Goal: Transaction & Acquisition: Purchase product/service

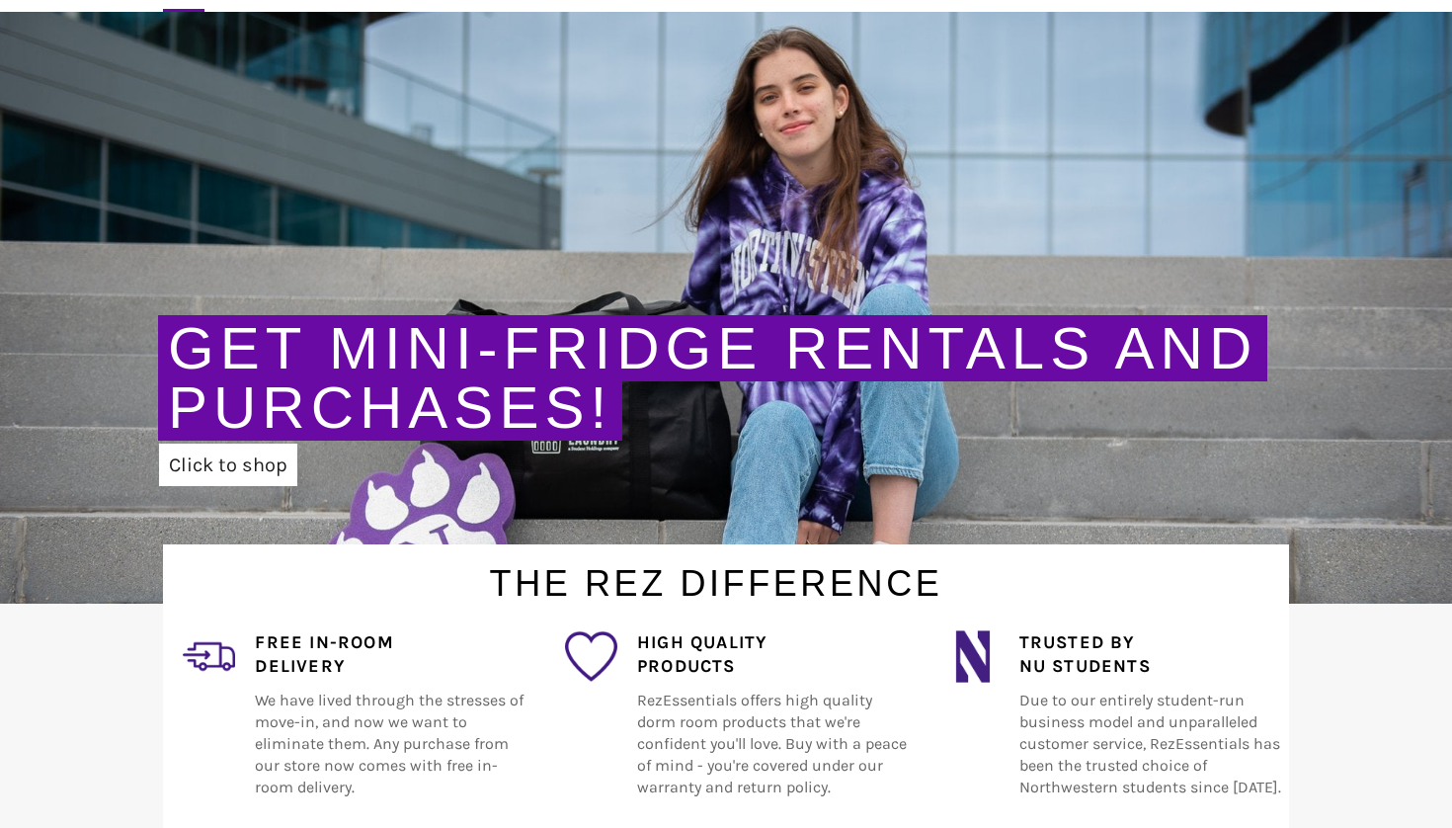
scroll to position [162, 0]
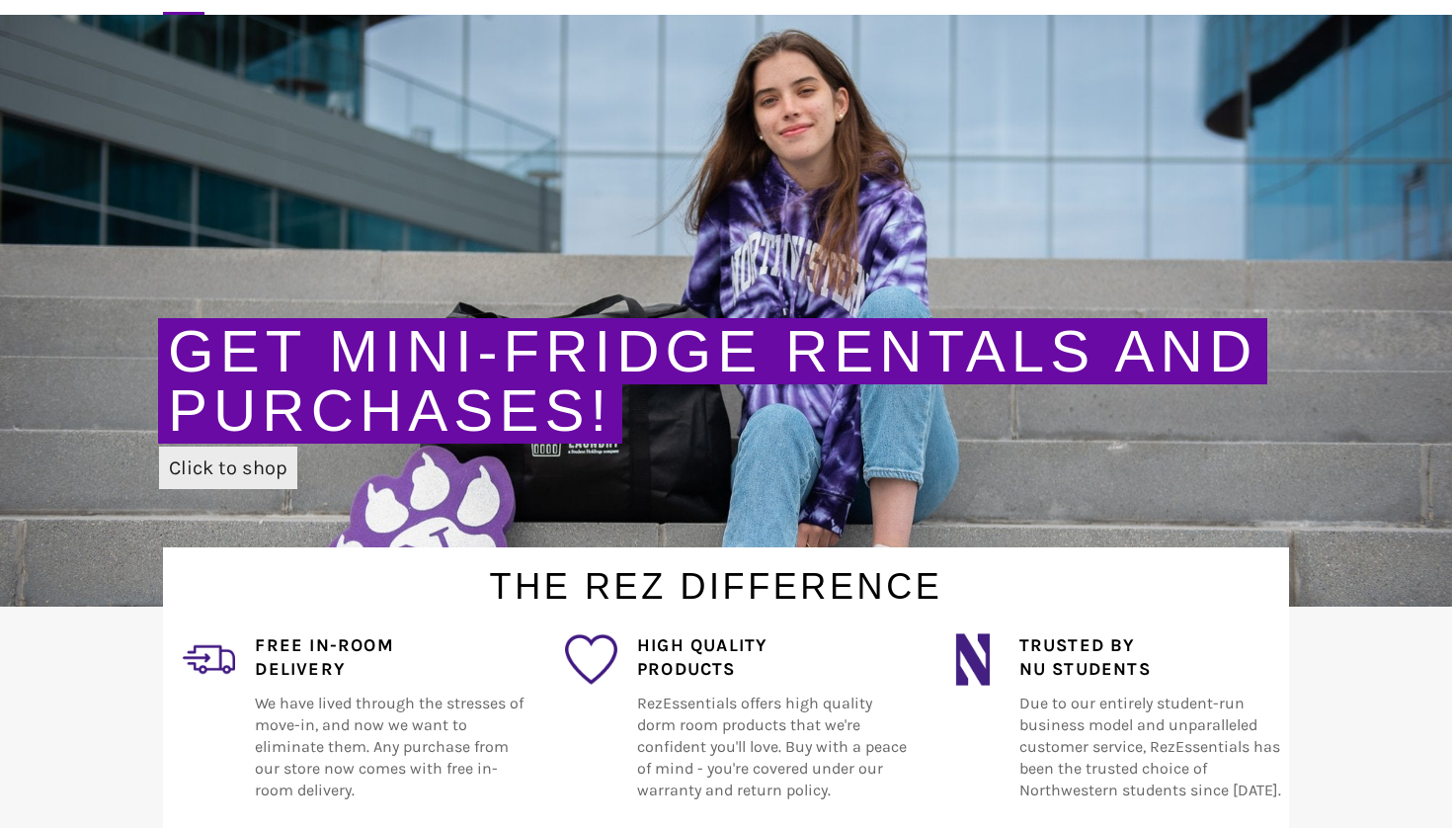
click at [232, 471] on link "Click to shop" at bounding box center [228, 467] width 138 height 42
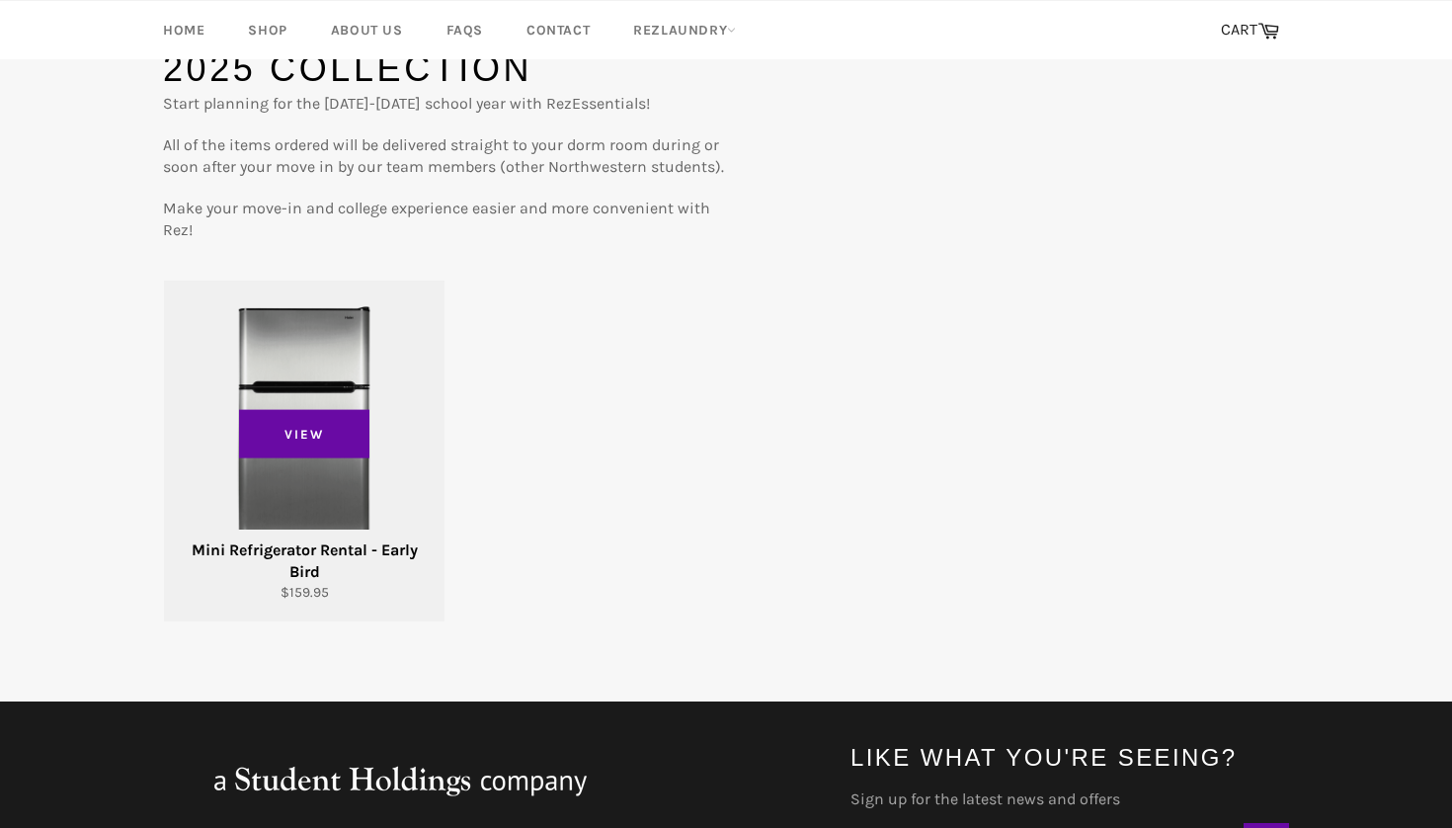
scroll to position [194, 0]
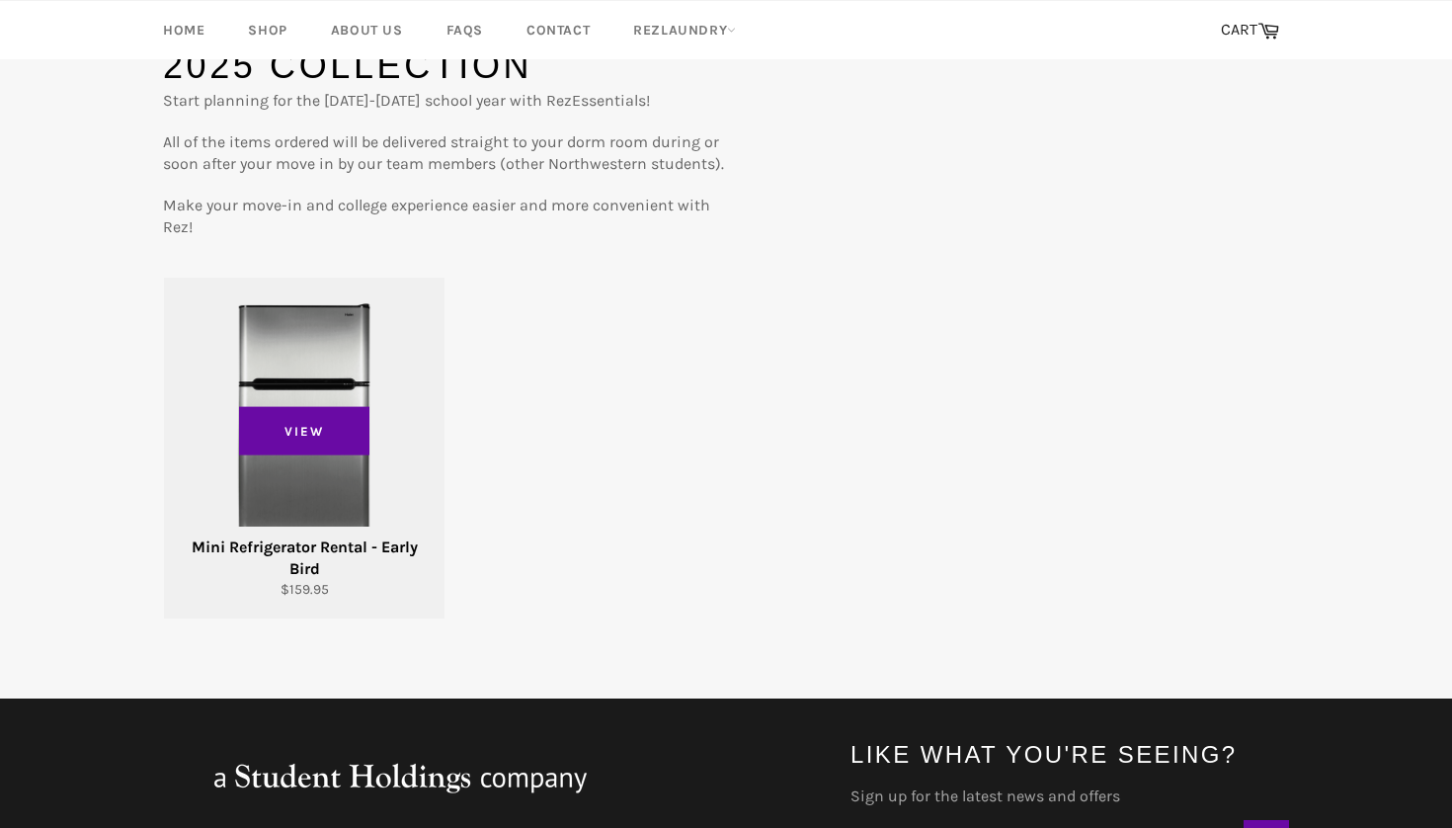
click at [395, 476] on div "View" at bounding box center [304, 447] width 280 height 341
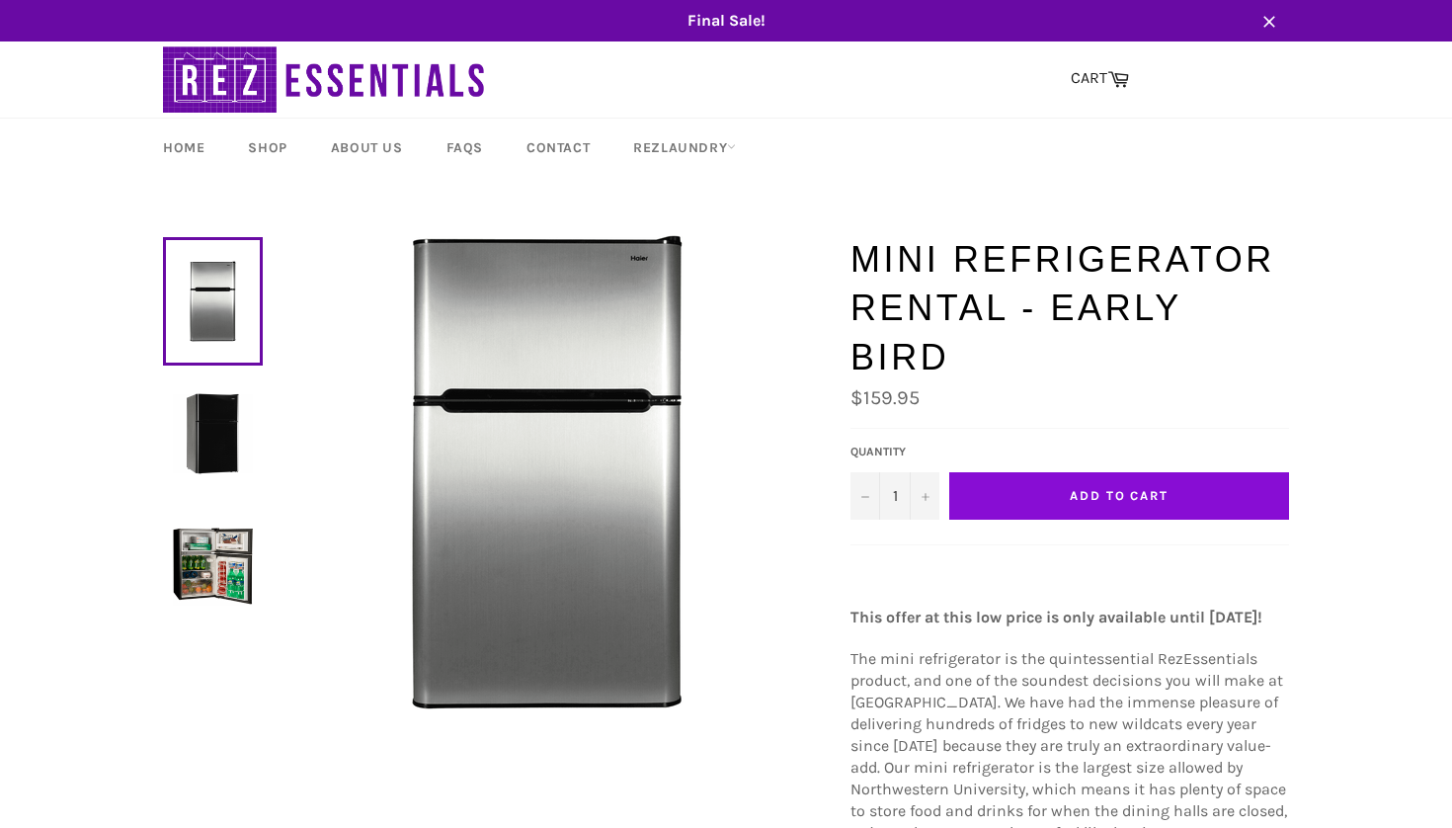
click at [1023, 472] on button "Add to Cart" at bounding box center [1119, 495] width 340 height 47
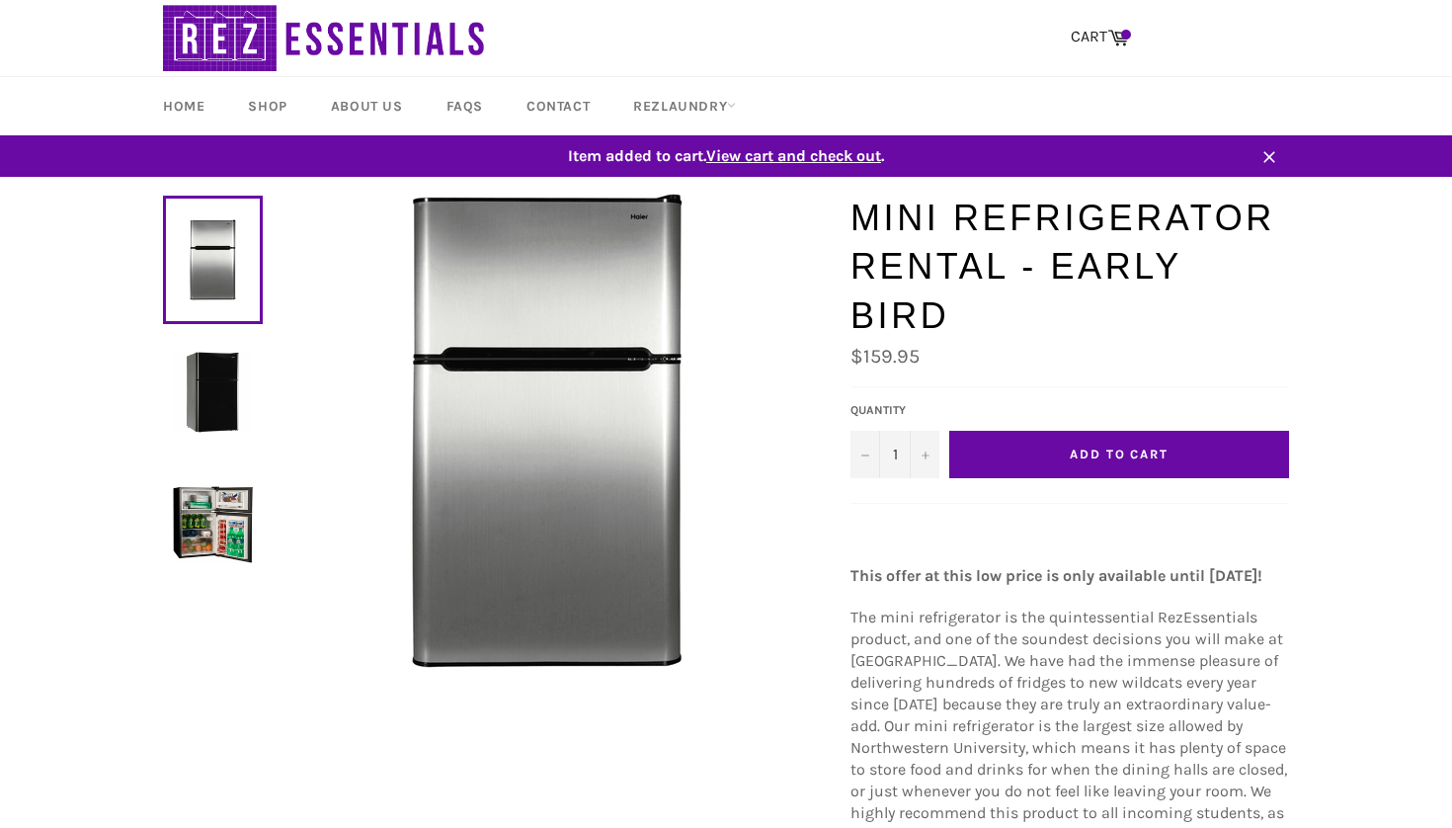
click at [847, 155] on span "View cart and check out" at bounding box center [793, 155] width 175 height 19
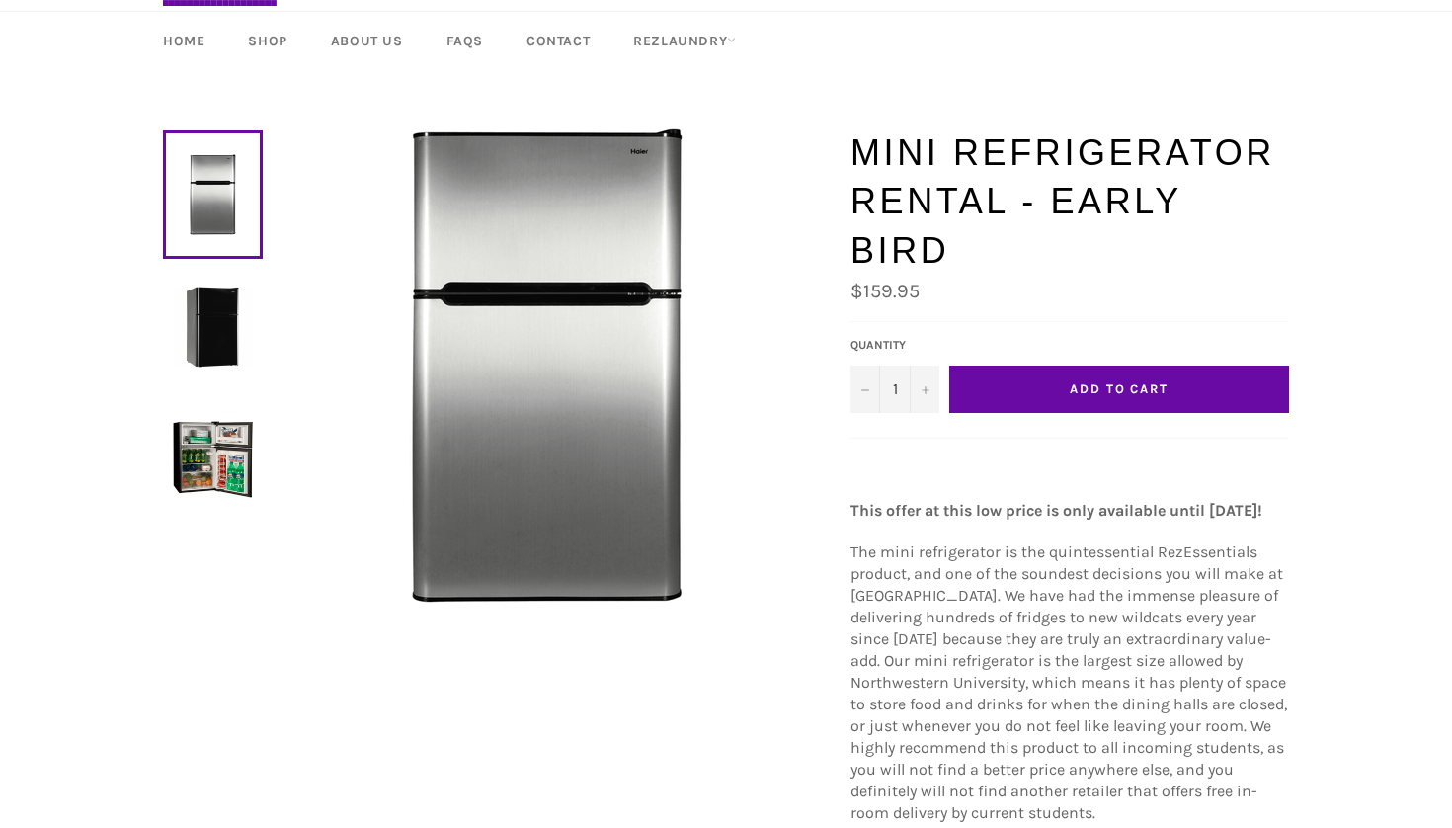
scroll to position [66, 0]
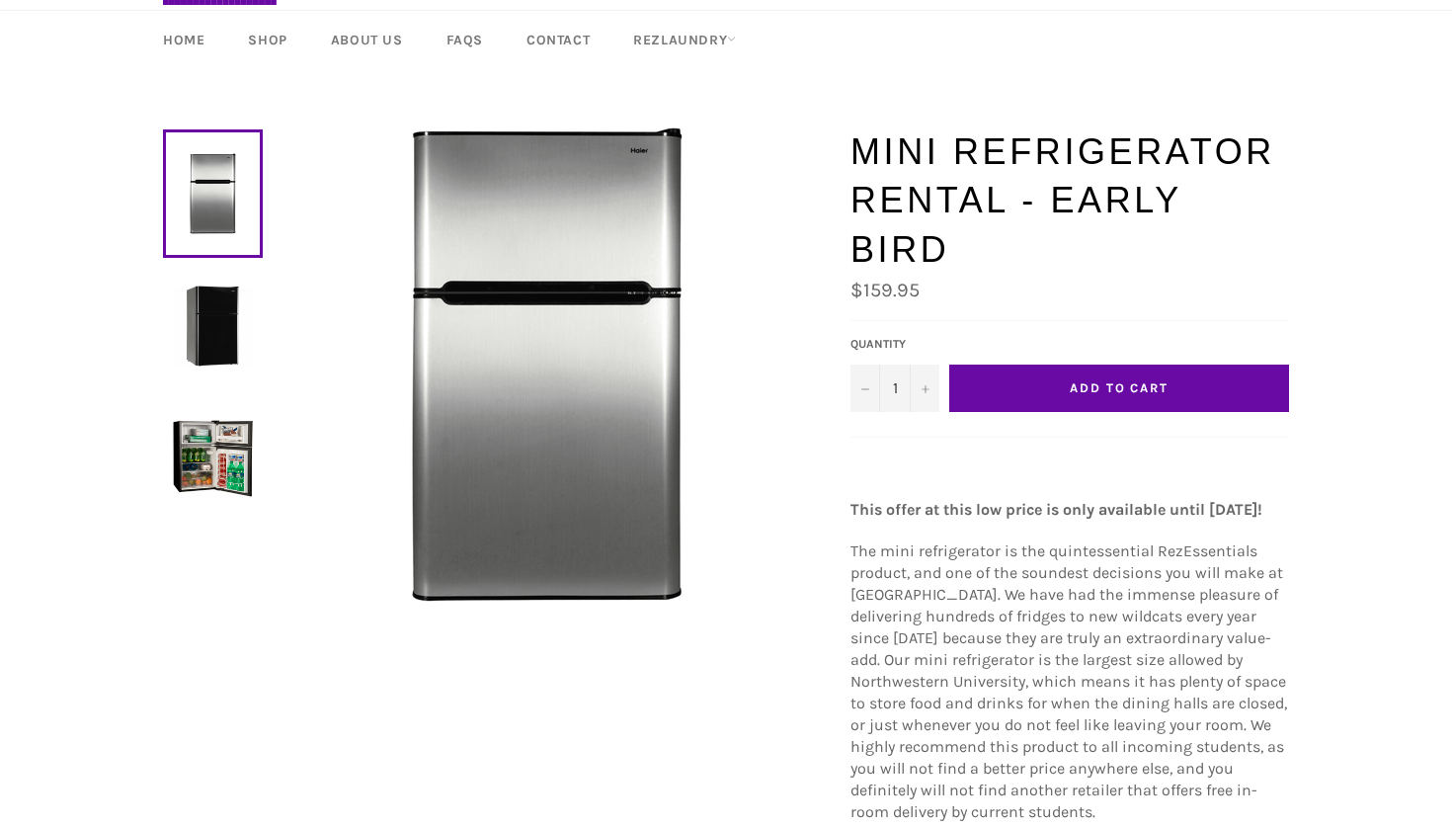
click at [220, 340] on img at bounding box center [213, 325] width 80 height 80
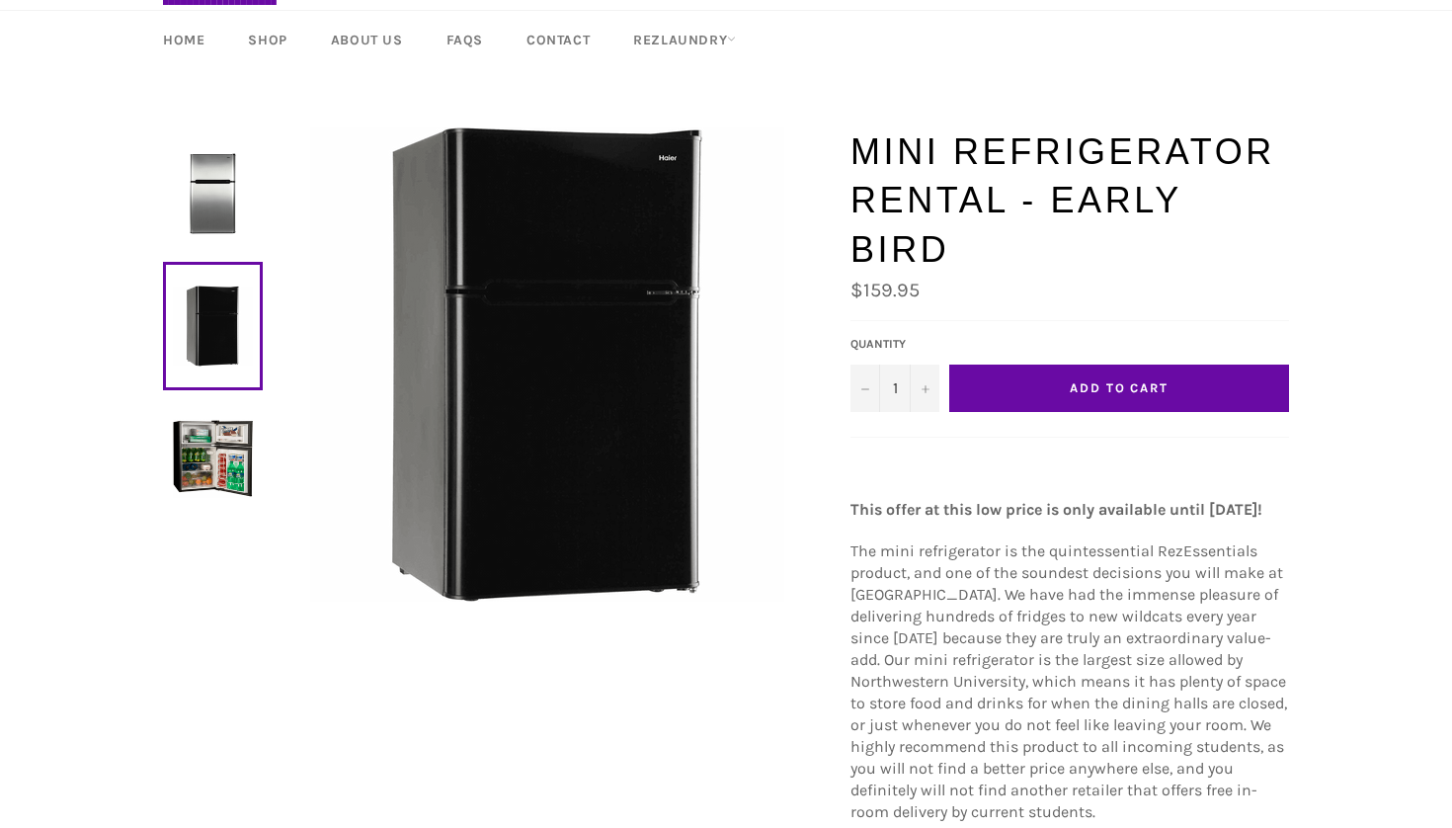
click at [215, 439] on img at bounding box center [213, 458] width 80 height 80
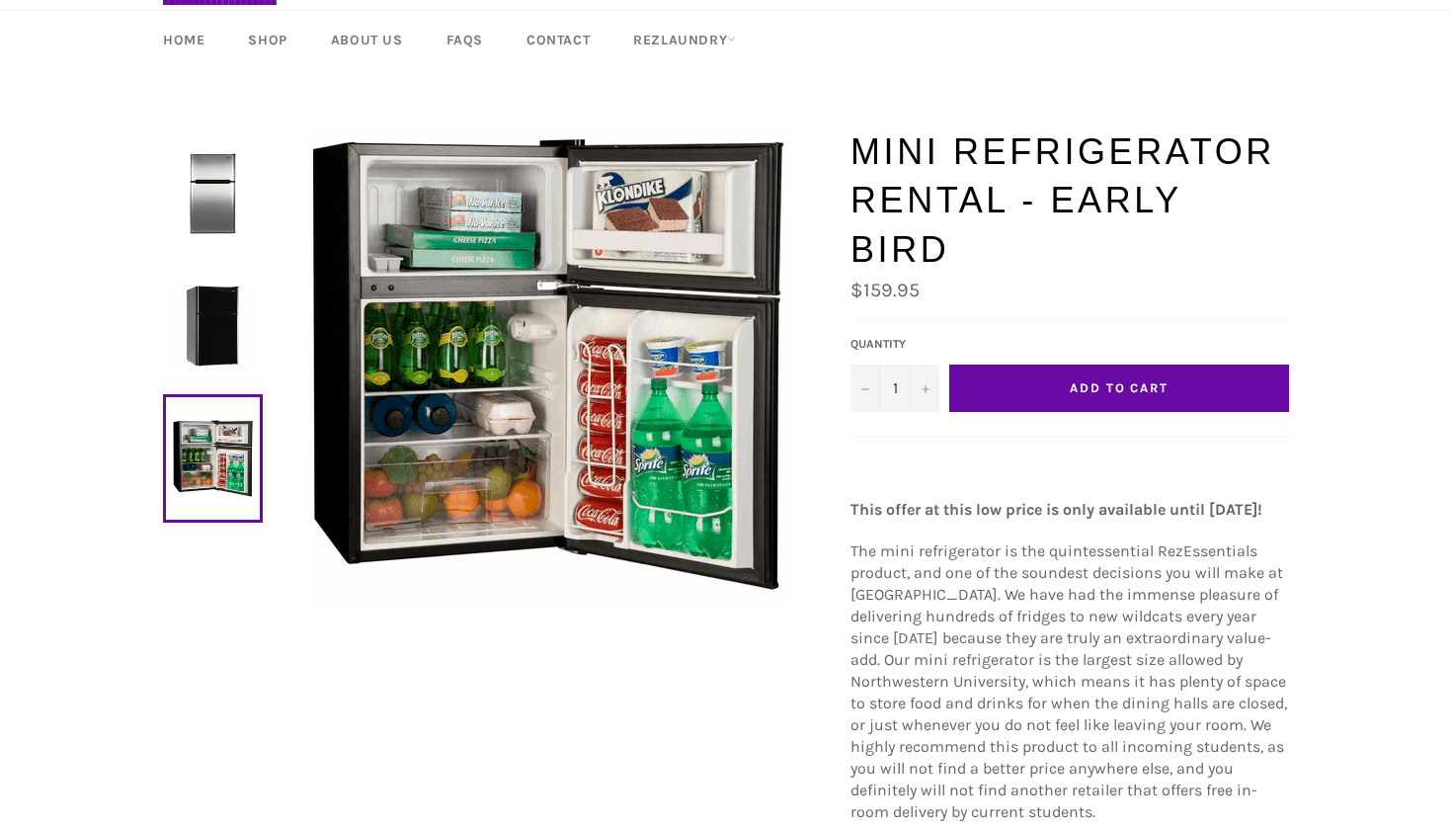
click at [210, 168] on img at bounding box center [213, 193] width 80 height 80
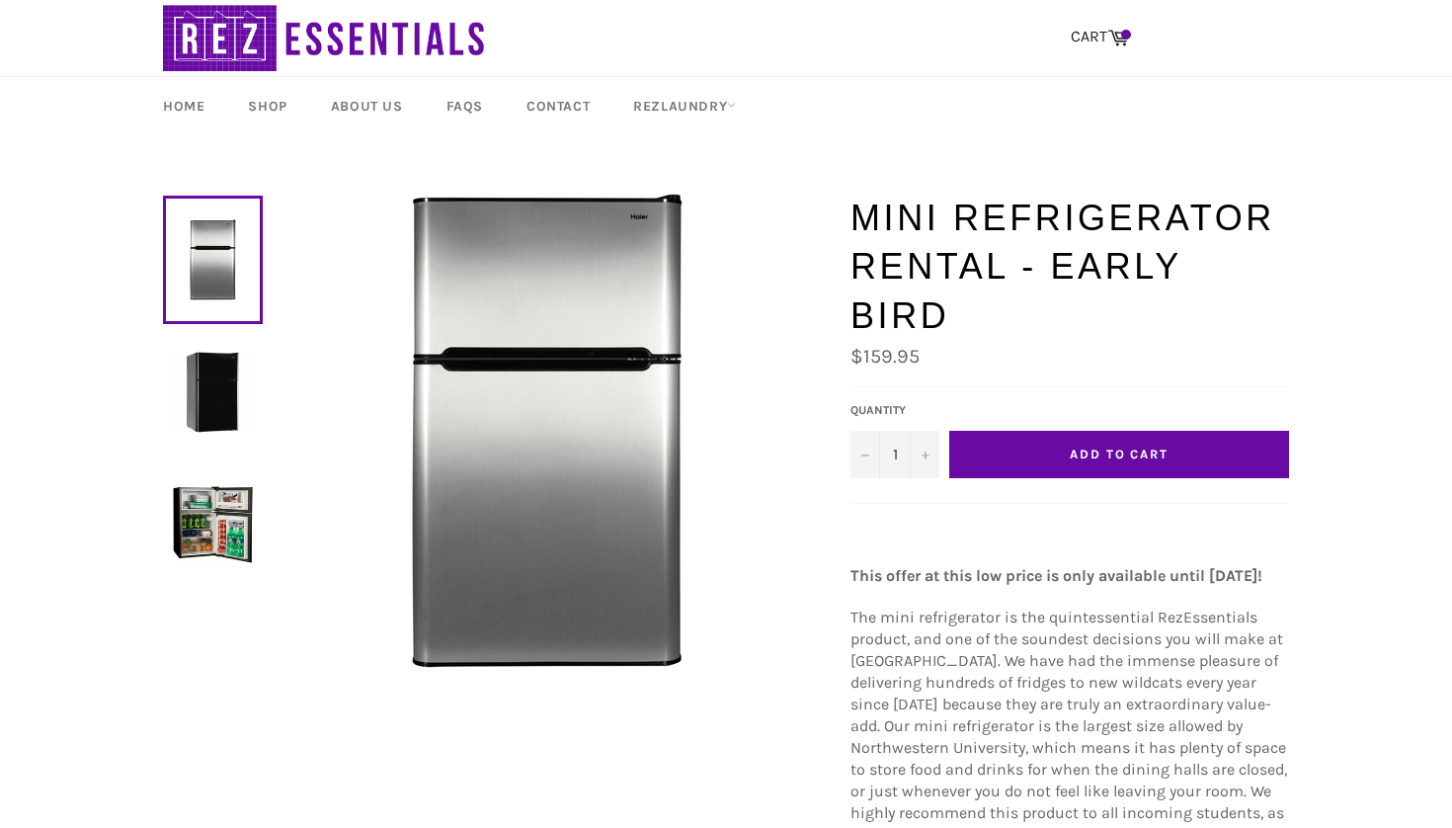
scroll to position [0, 0]
click at [264, 103] on link "Shop" at bounding box center [267, 106] width 78 height 58
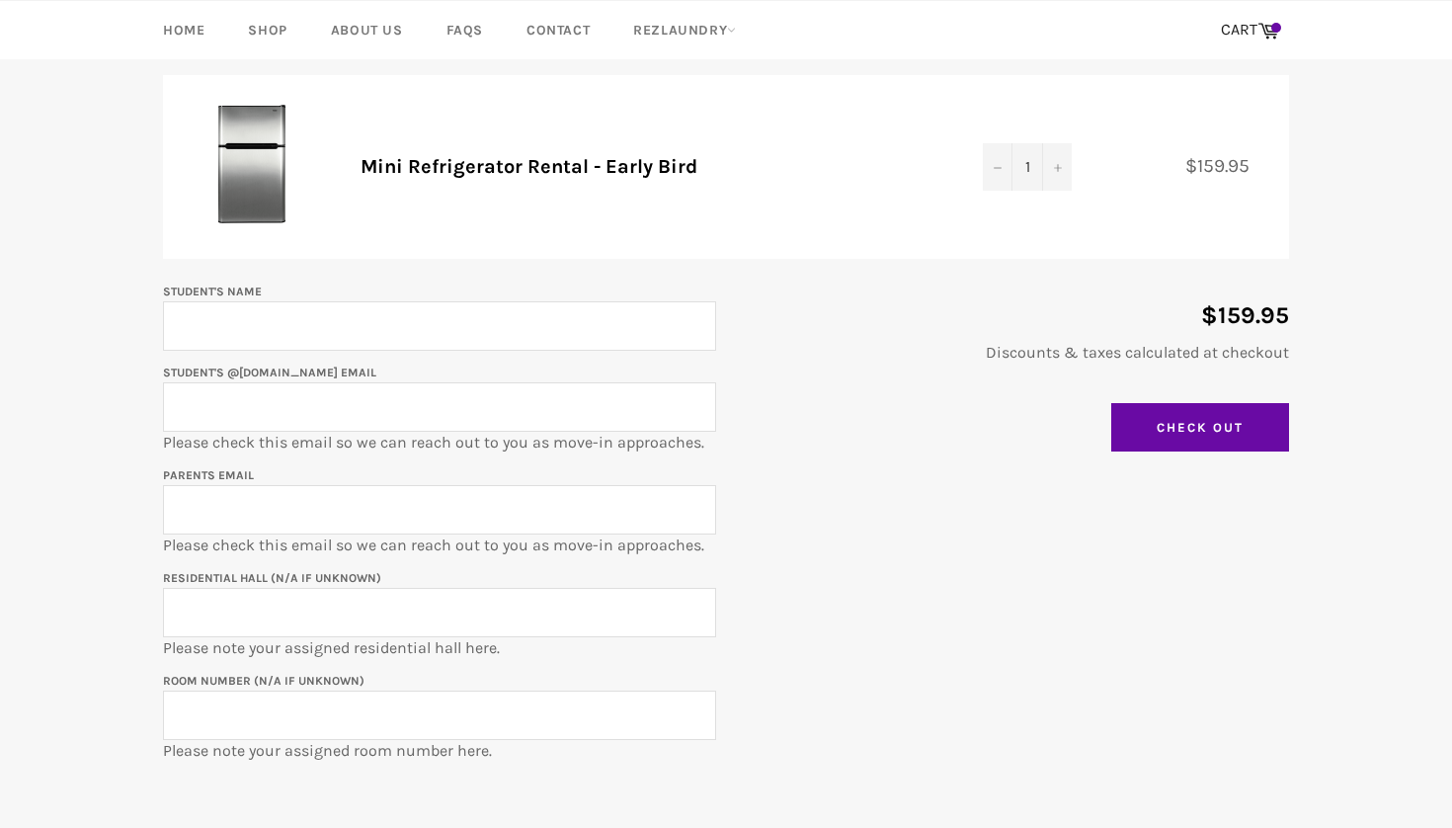
scroll to position [222, 0]
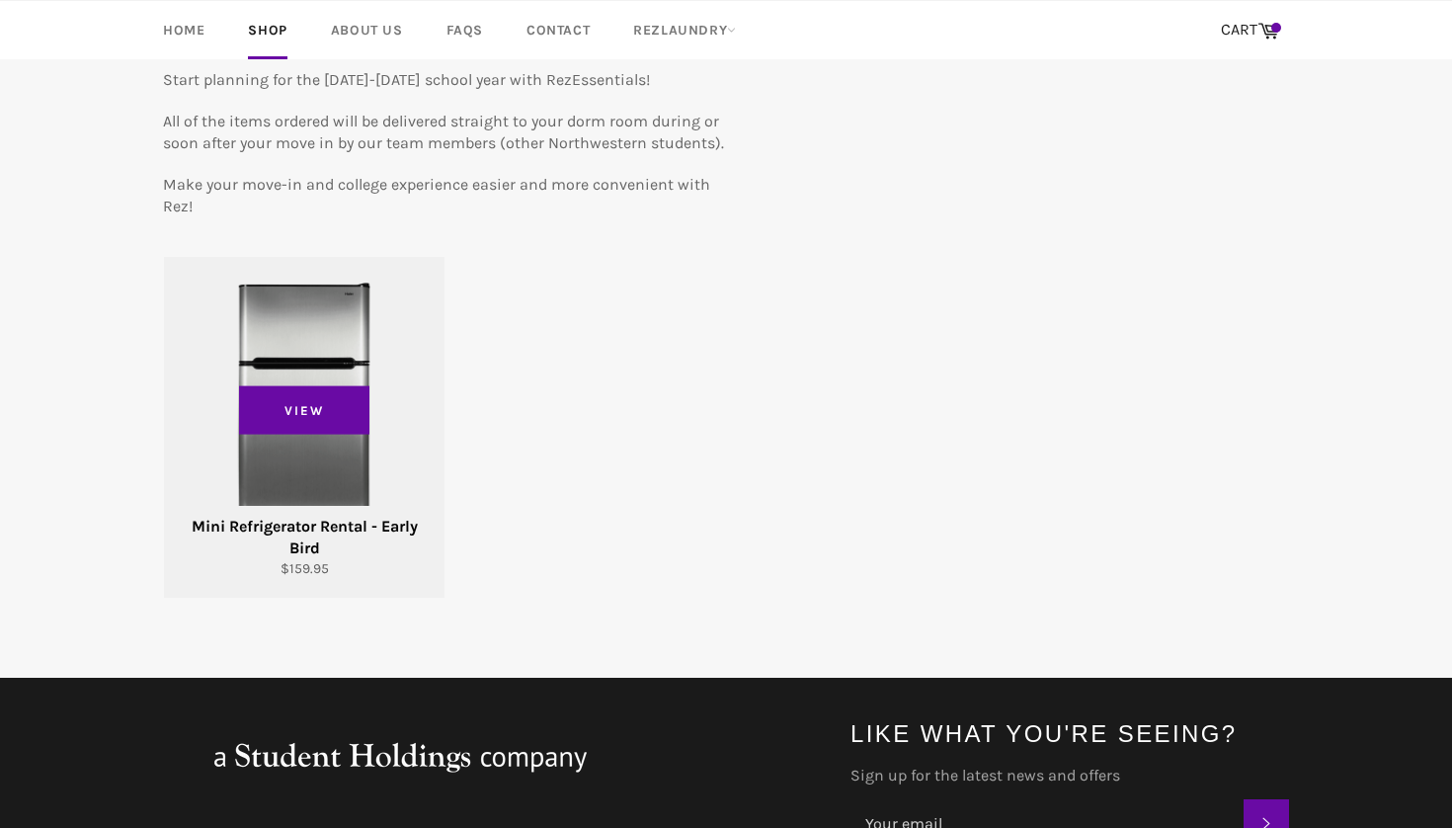
scroll to position [211, 0]
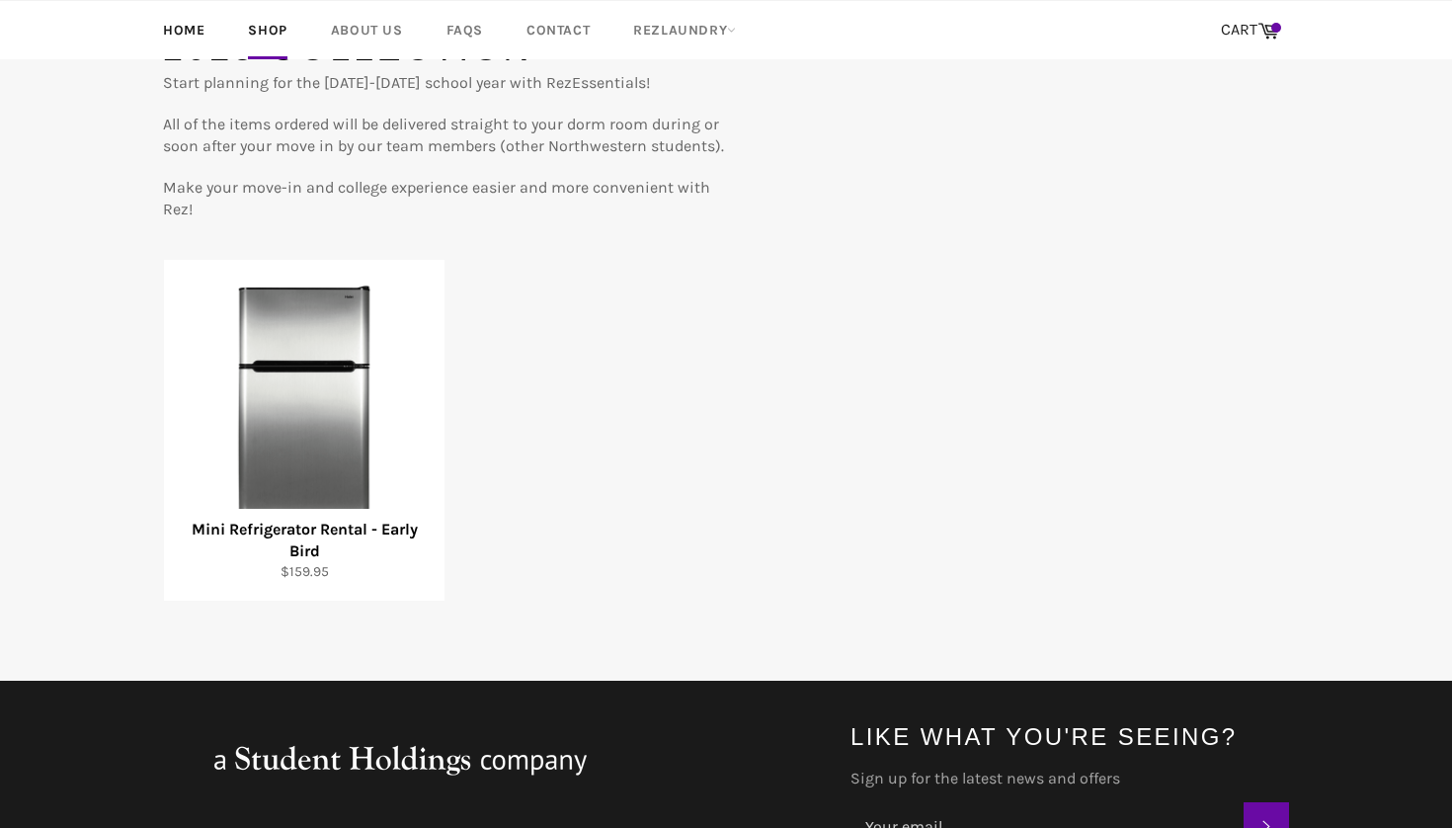
click at [188, 23] on link "Home" at bounding box center [183, 30] width 81 height 58
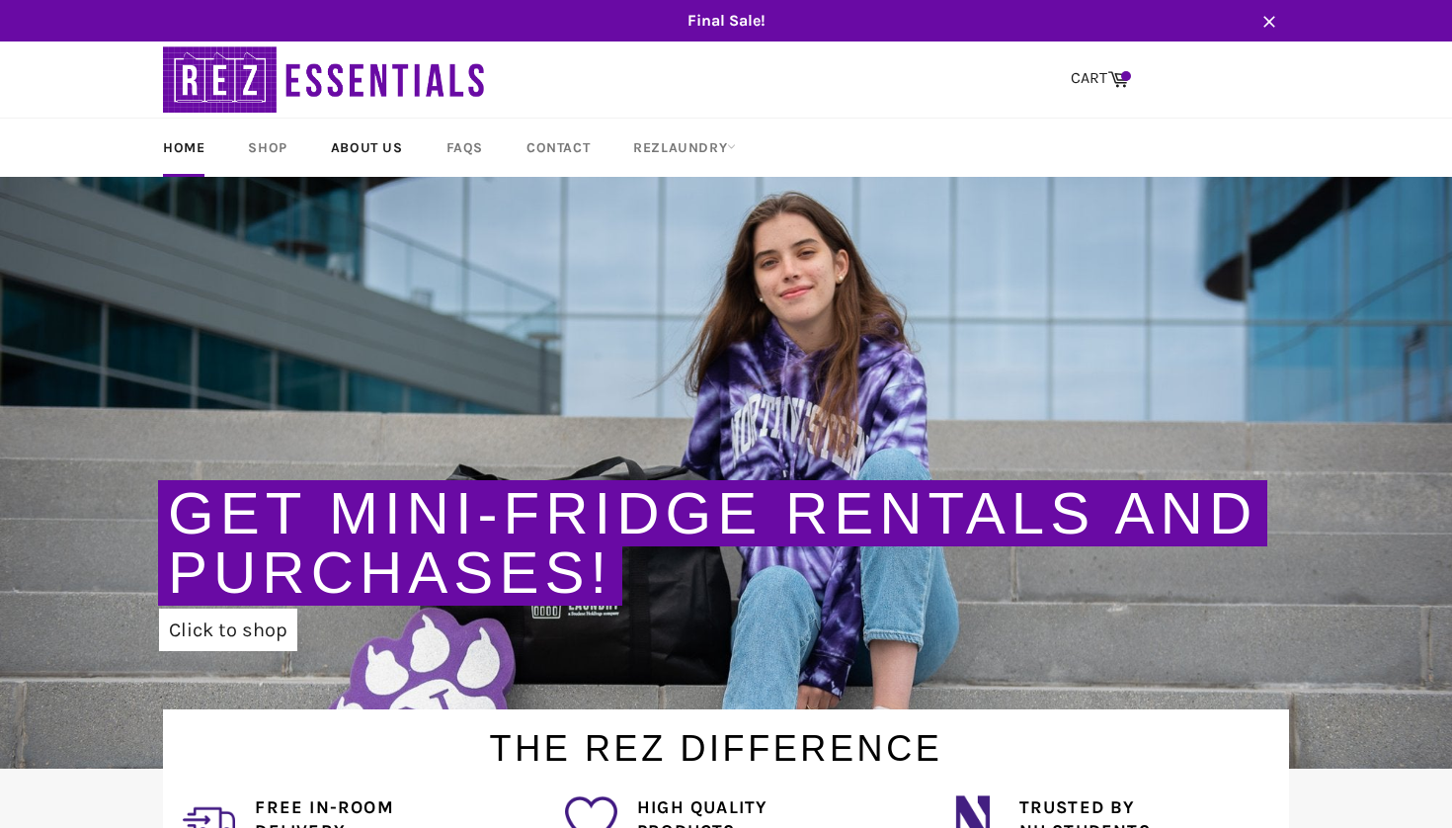
click at [354, 156] on link "About Us" at bounding box center [367, 147] width 112 height 58
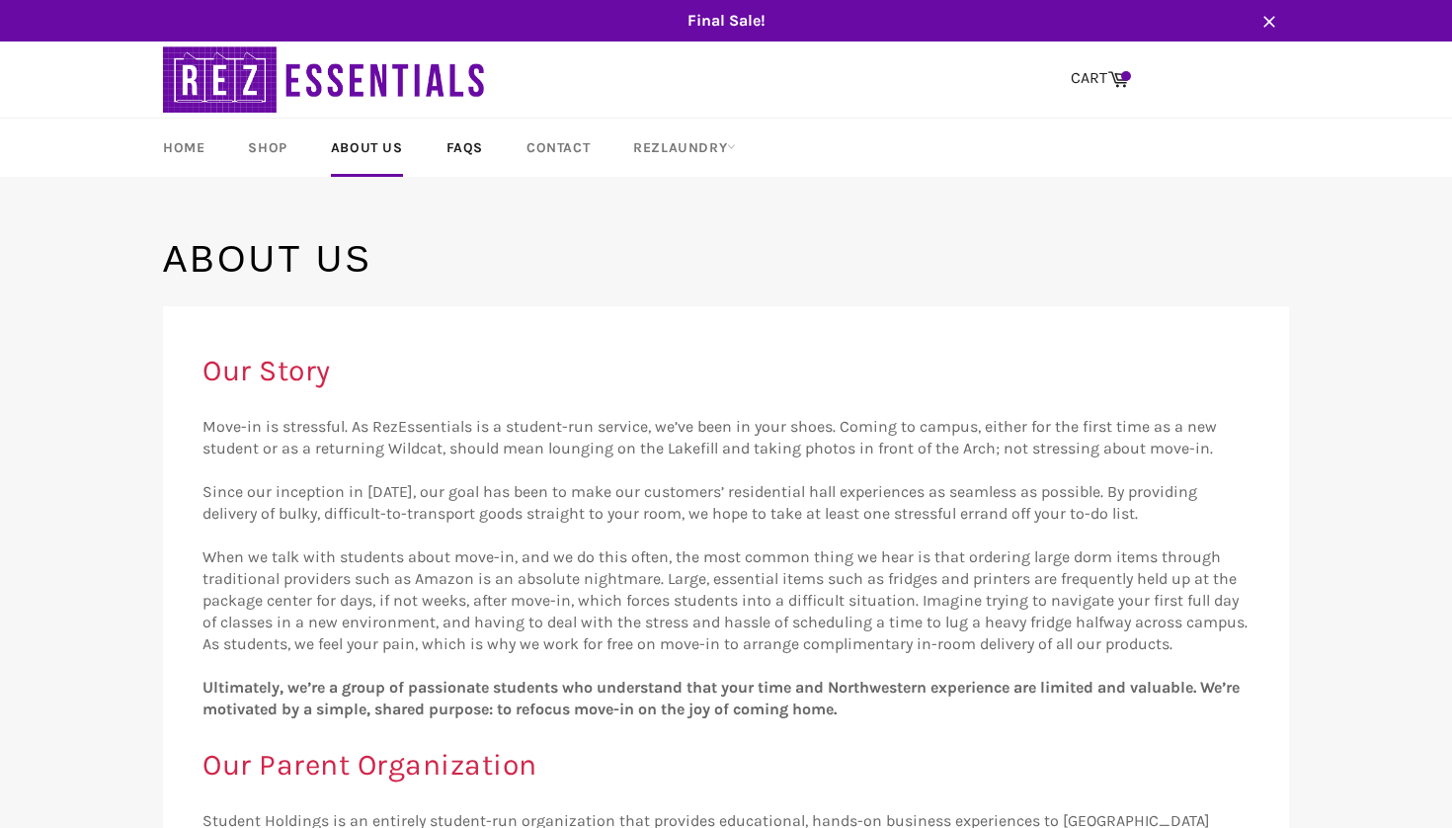
click at [478, 163] on link "FAQs" at bounding box center [465, 147] width 76 height 58
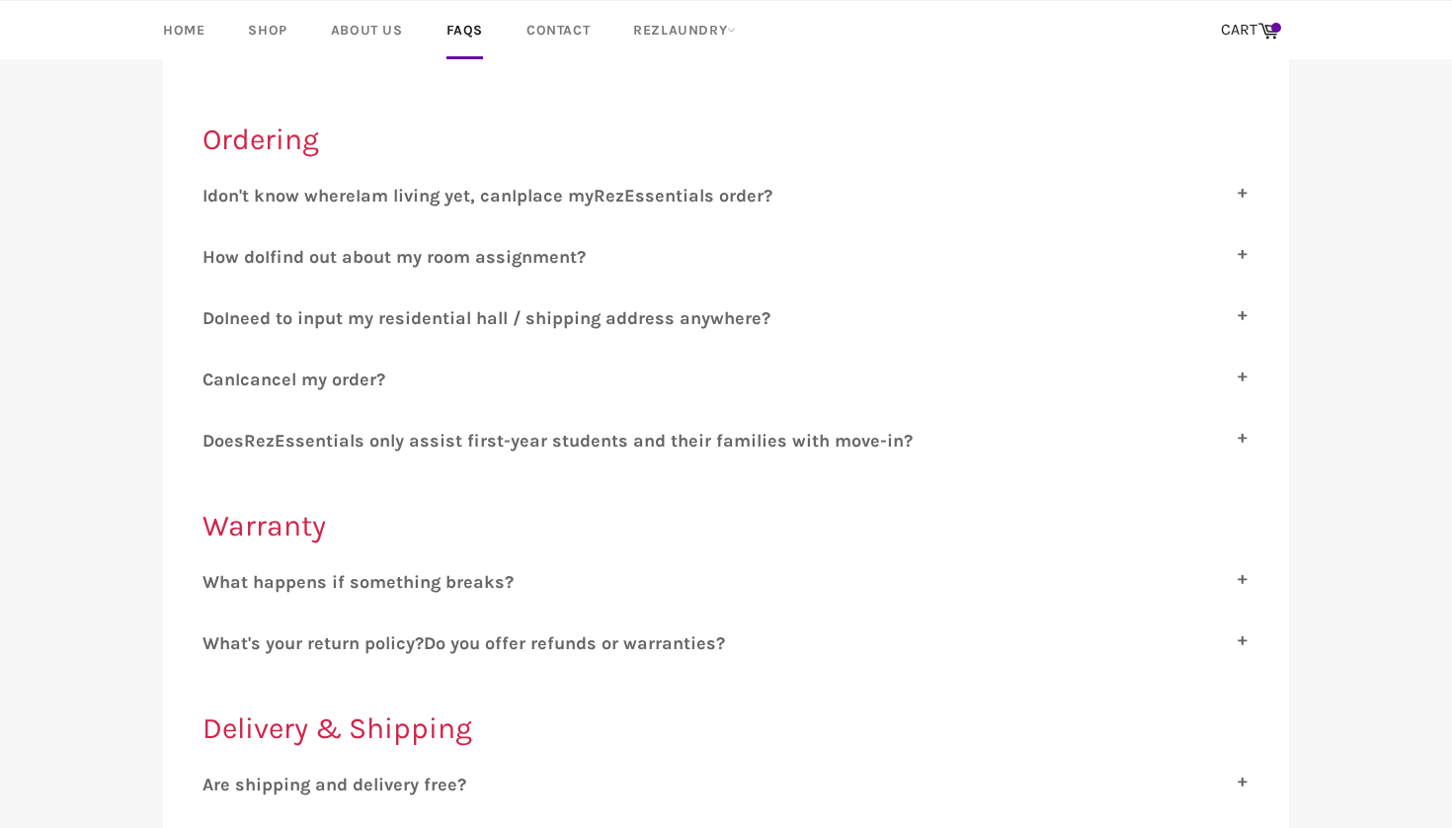
scroll to position [303, 0]
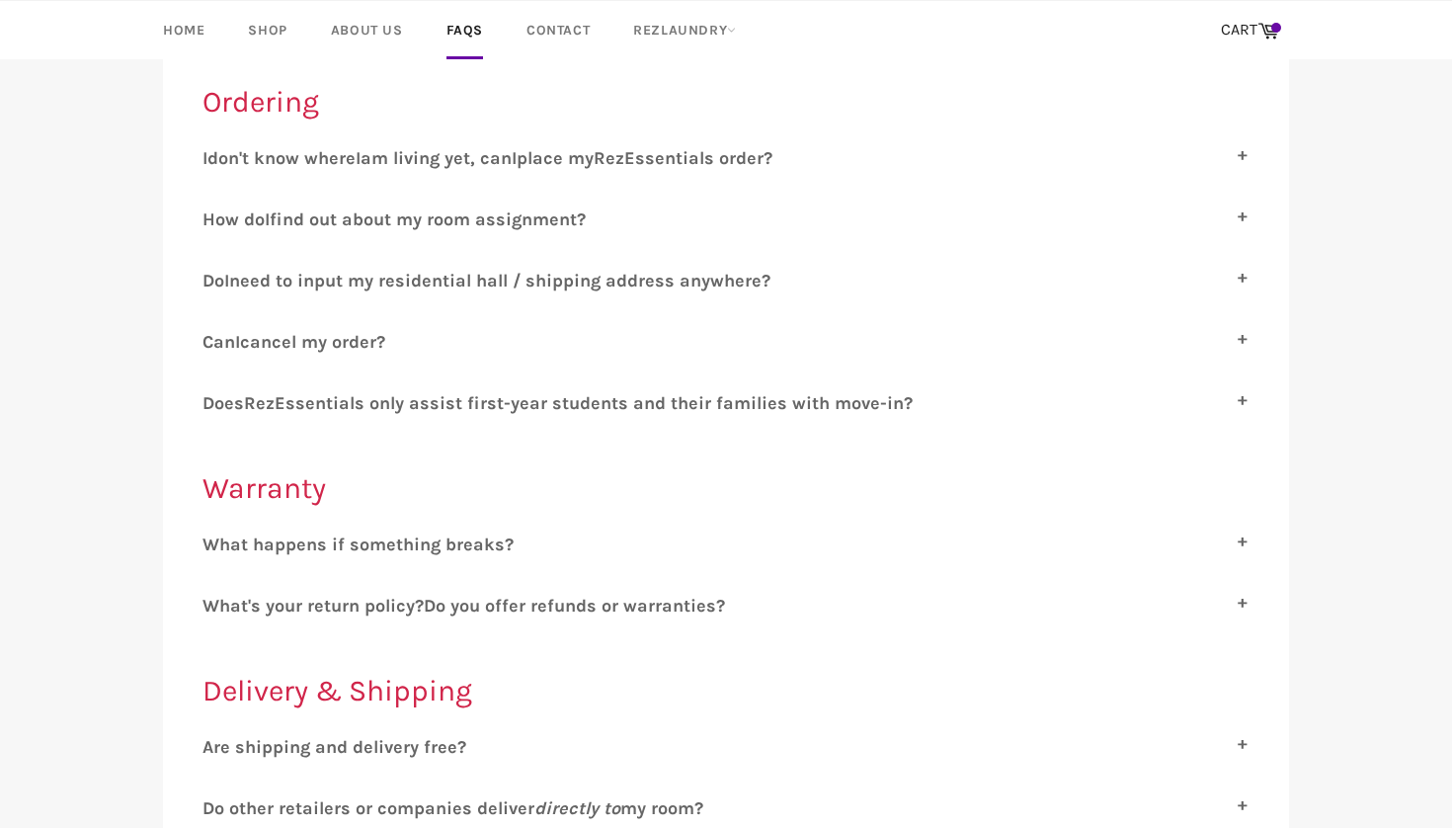
click at [456, 537] on span "hat happens if something breaks?" at bounding box center [366, 544] width 294 height 22
click at [215, 537] on input "W hat happens if something breaks?" at bounding box center [208, 539] width 13 height 13
checkbox input "true"
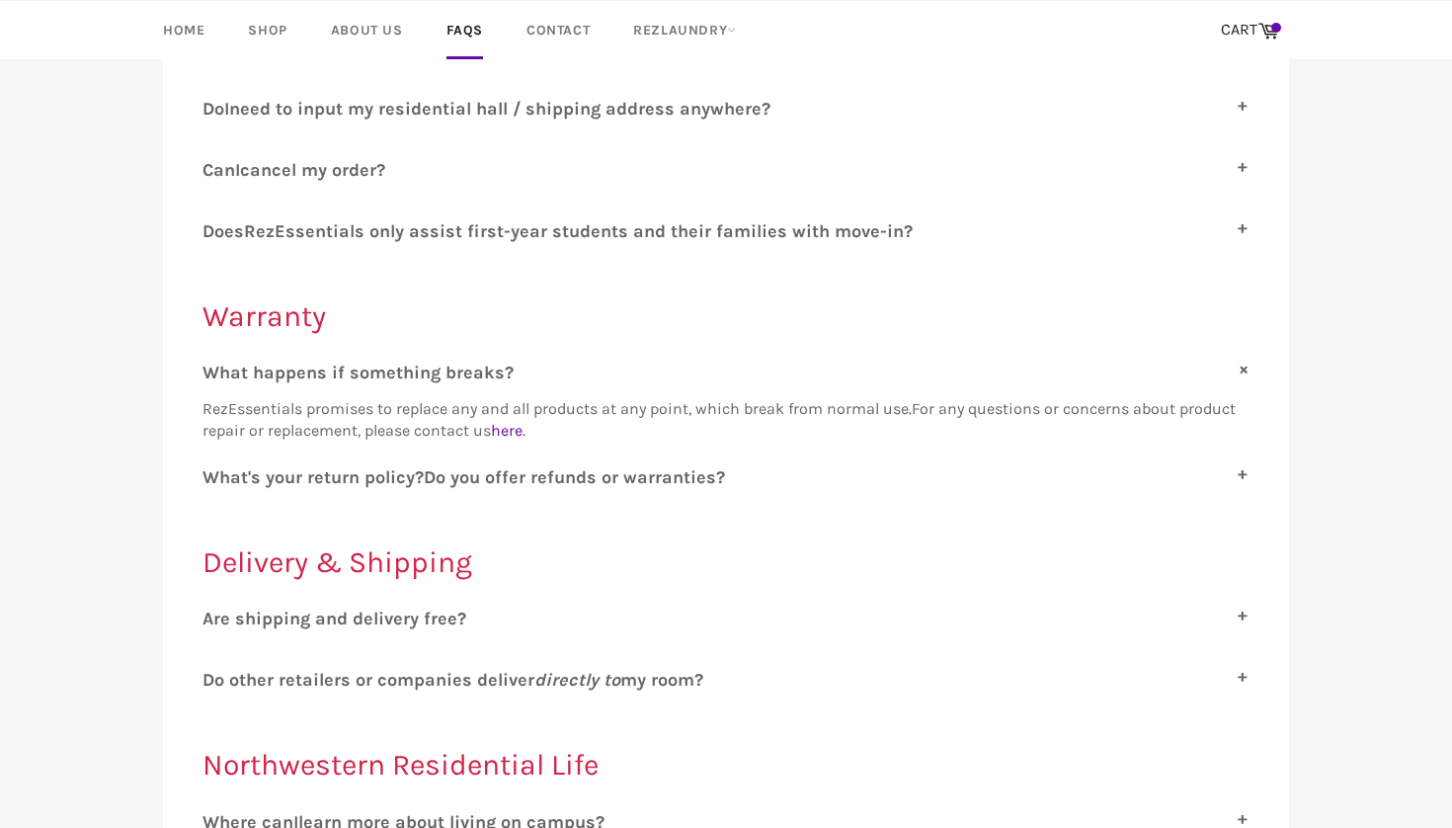
scroll to position [490, 0]
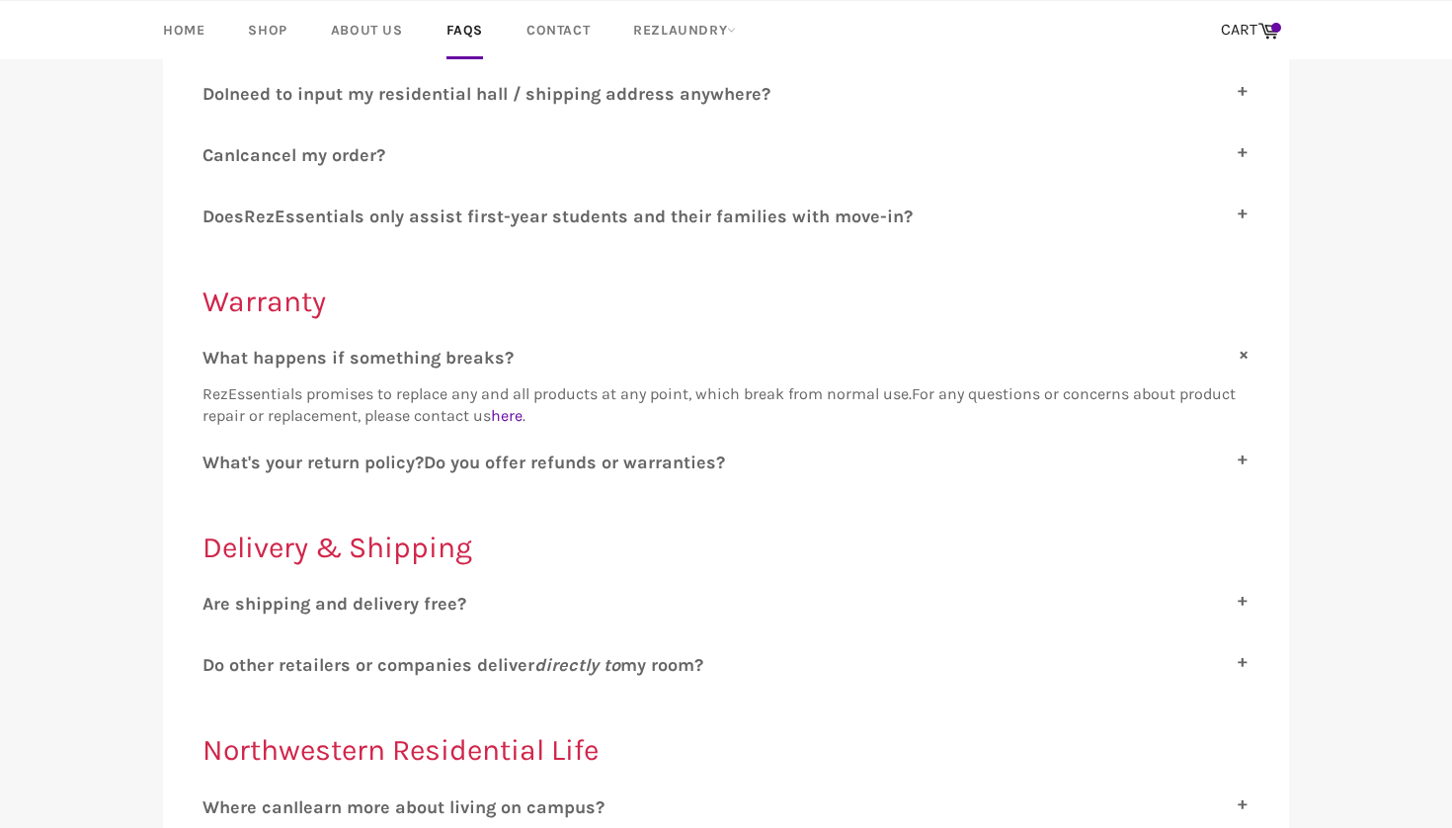
click at [442, 461] on span "o you offer refunds or warranties?" at bounding box center [579, 462] width 289 height 22
click at [215, 461] on input "W hat's your return policy? D o you offer refunds or warranties?" at bounding box center [208, 457] width 13 height 13
checkbox input "true"
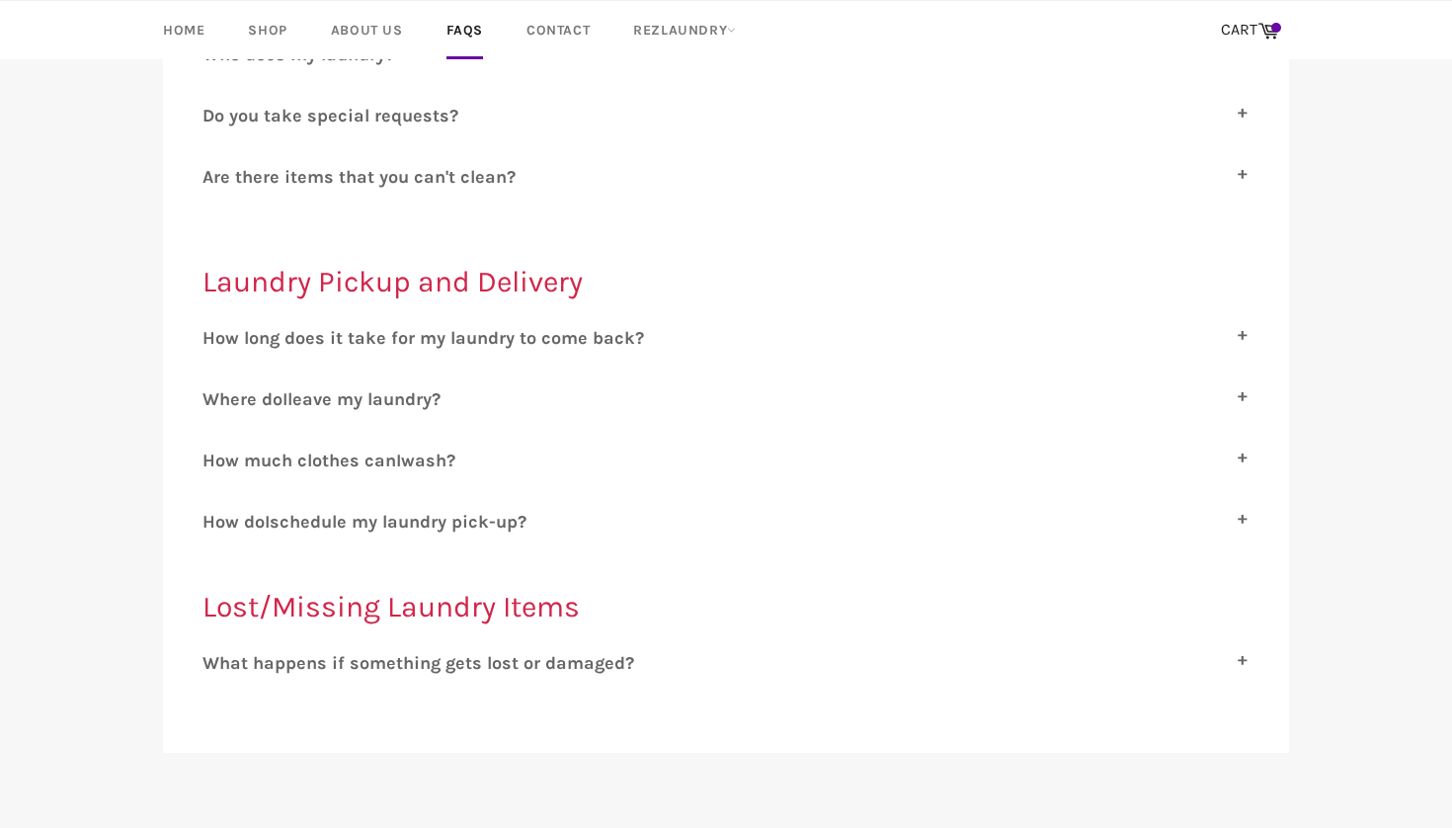
scroll to position [2011, 0]
